Goal: Task Accomplishment & Management: Manage account settings

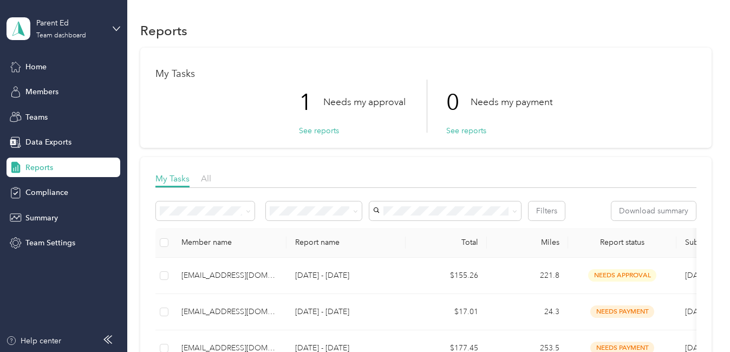
scroll to position [108, 0]
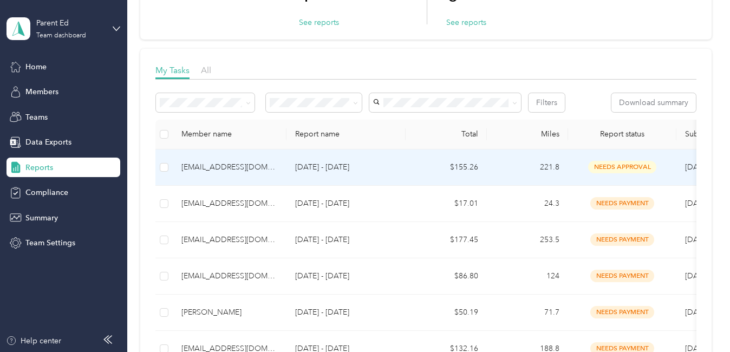
click at [232, 170] on div "[EMAIL_ADDRESS][DOMAIN_NAME]" at bounding box center [229, 167] width 96 height 12
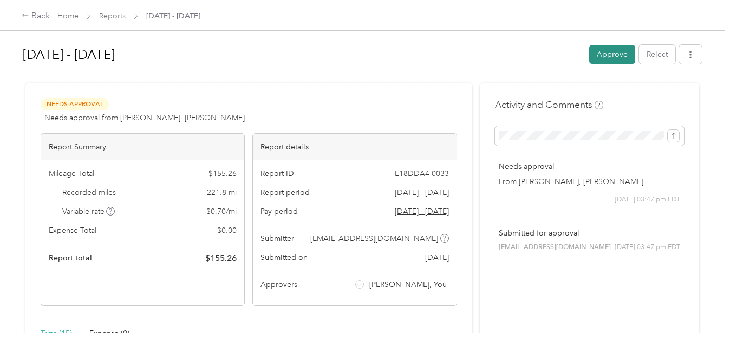
click at [606, 56] on button "Approve" at bounding box center [612, 54] width 46 height 19
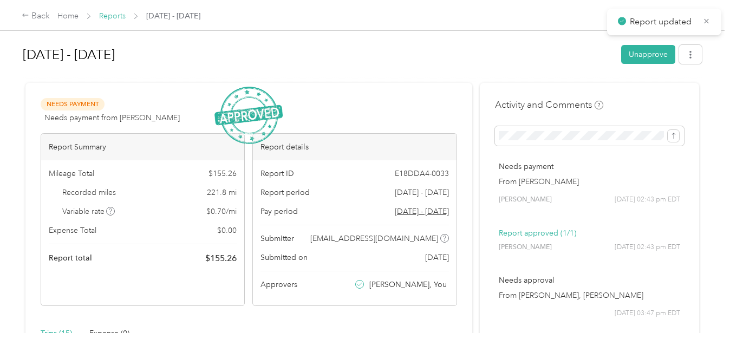
click at [111, 16] on link "Reports" at bounding box center [112, 15] width 27 height 9
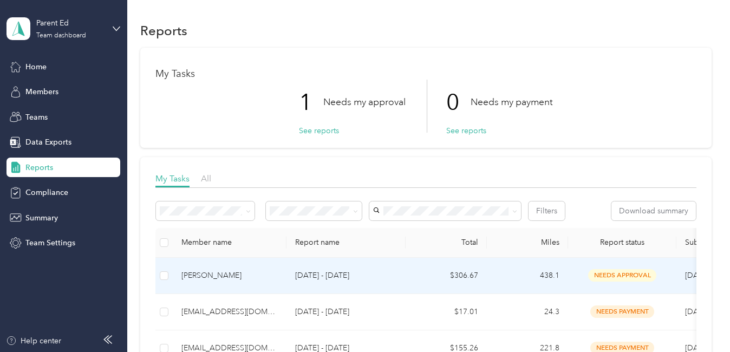
click at [214, 274] on div "[PERSON_NAME]" at bounding box center [229, 276] width 96 height 12
